Goal: Transaction & Acquisition: Purchase product/service

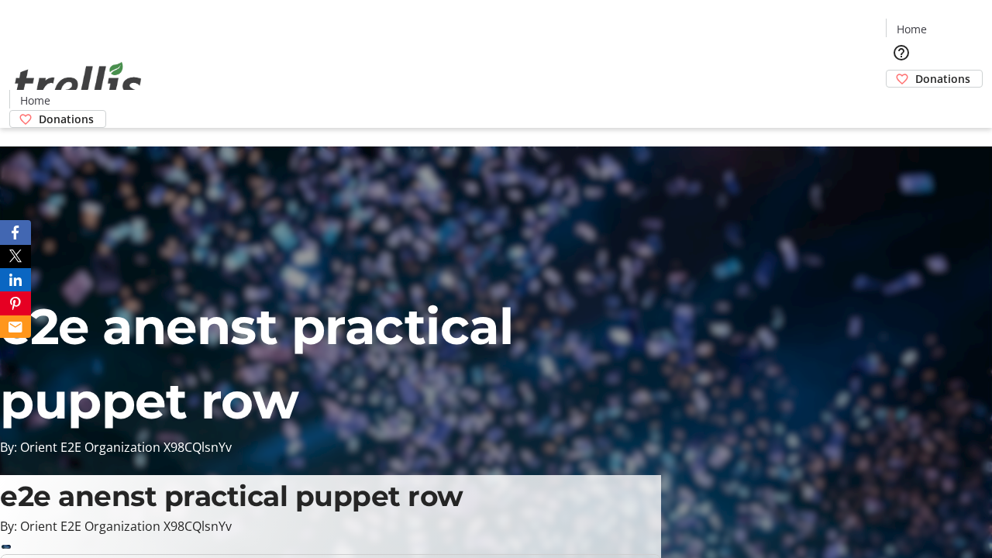
click at [915, 70] on span "Donations" at bounding box center [942, 78] width 55 height 16
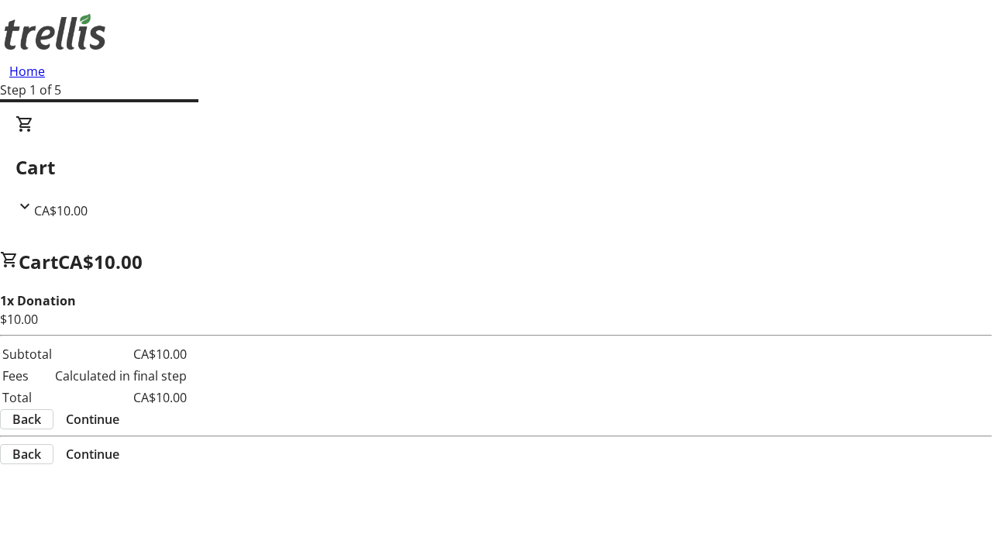
select select "CA"
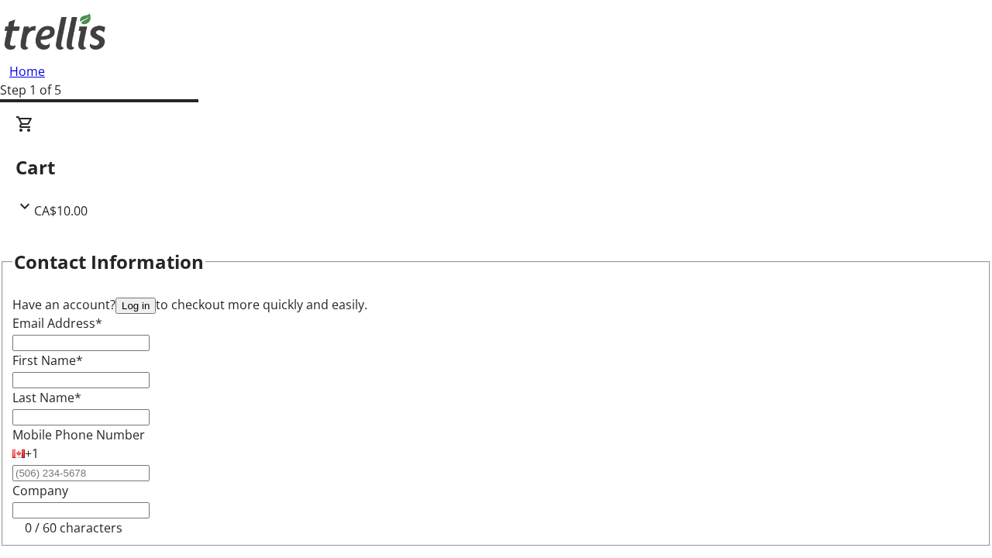
click at [156, 297] on button "Log in" at bounding box center [135, 305] width 40 height 16
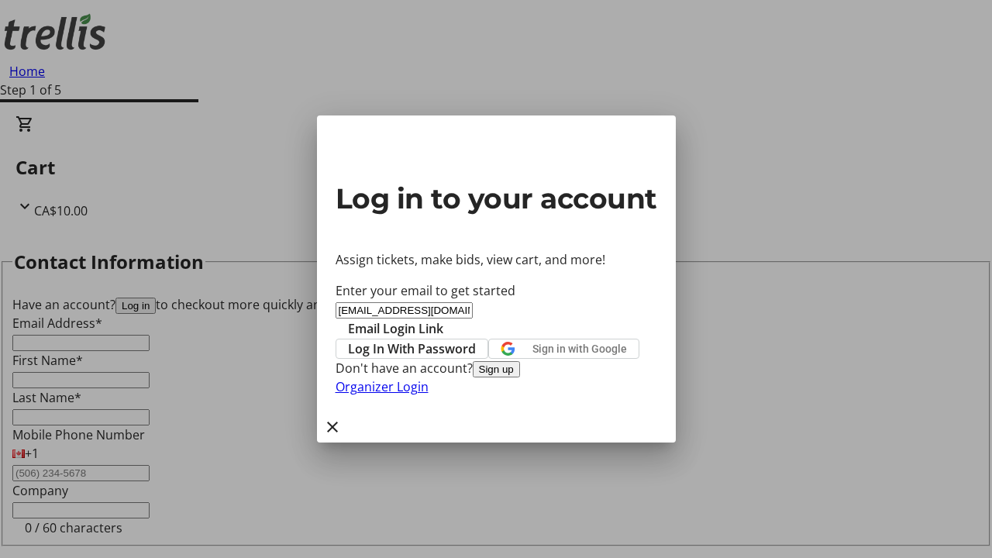
type input "[EMAIL_ADDRESS][DOMAIN_NAME]"
click at [443, 319] on span "Email Login Link" at bounding box center [395, 328] width 95 height 19
